Goal: Contribute content

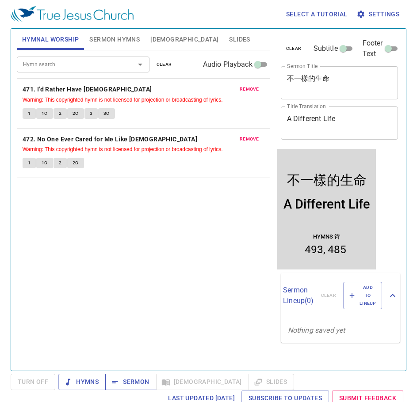
click at [127, 390] on button "Sermon" at bounding box center [130, 382] width 51 height 16
click at [301, 83] on textarea "不一樣的生命" at bounding box center [339, 82] width 105 height 17
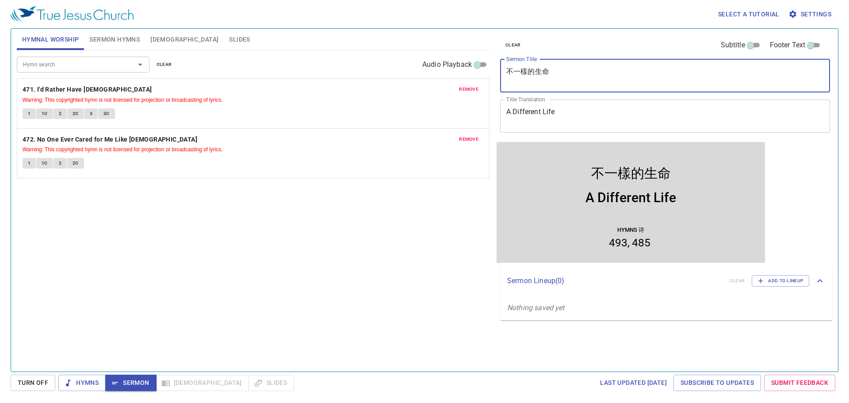
click at [470, 88] on span "remove" at bounding box center [468, 89] width 19 height 8
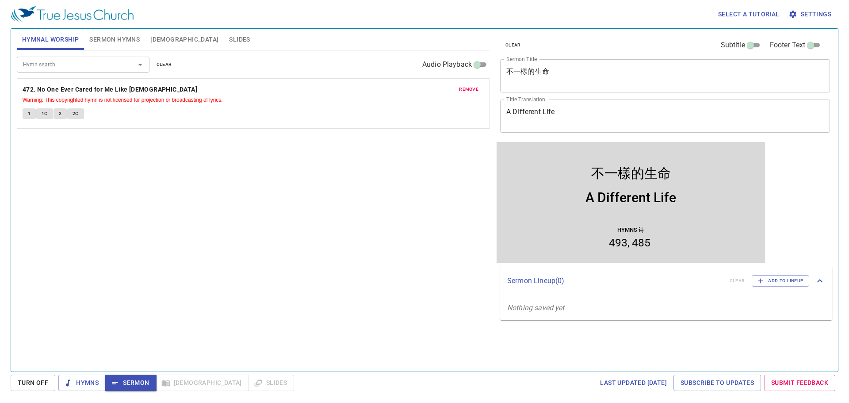
click at [467, 90] on span "remove" at bounding box center [468, 89] width 19 height 8
